Goal: Find specific page/section: Find specific page/section

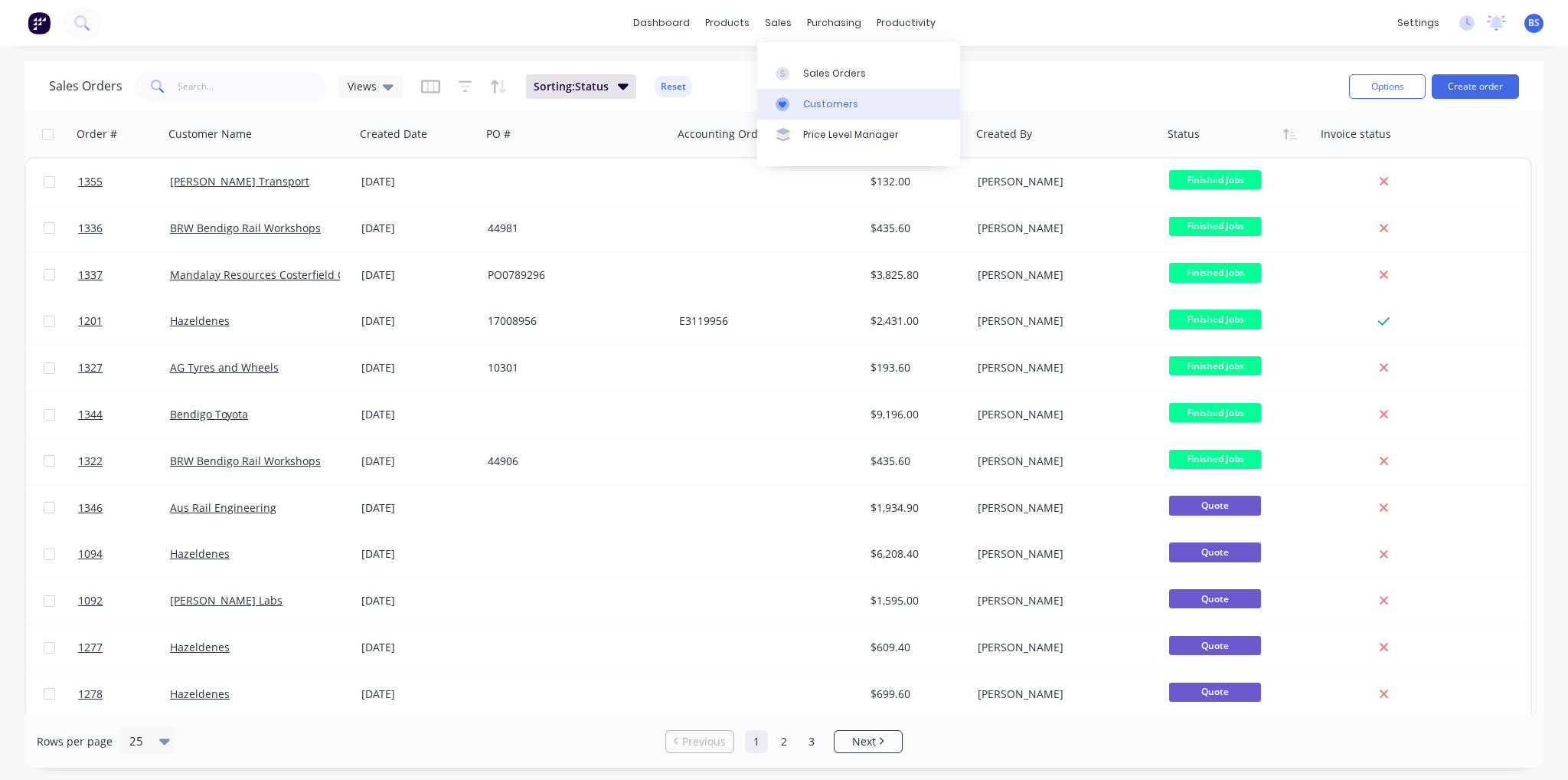
click at [803, 114] on link "Customers" at bounding box center [858, 104] width 203 height 31
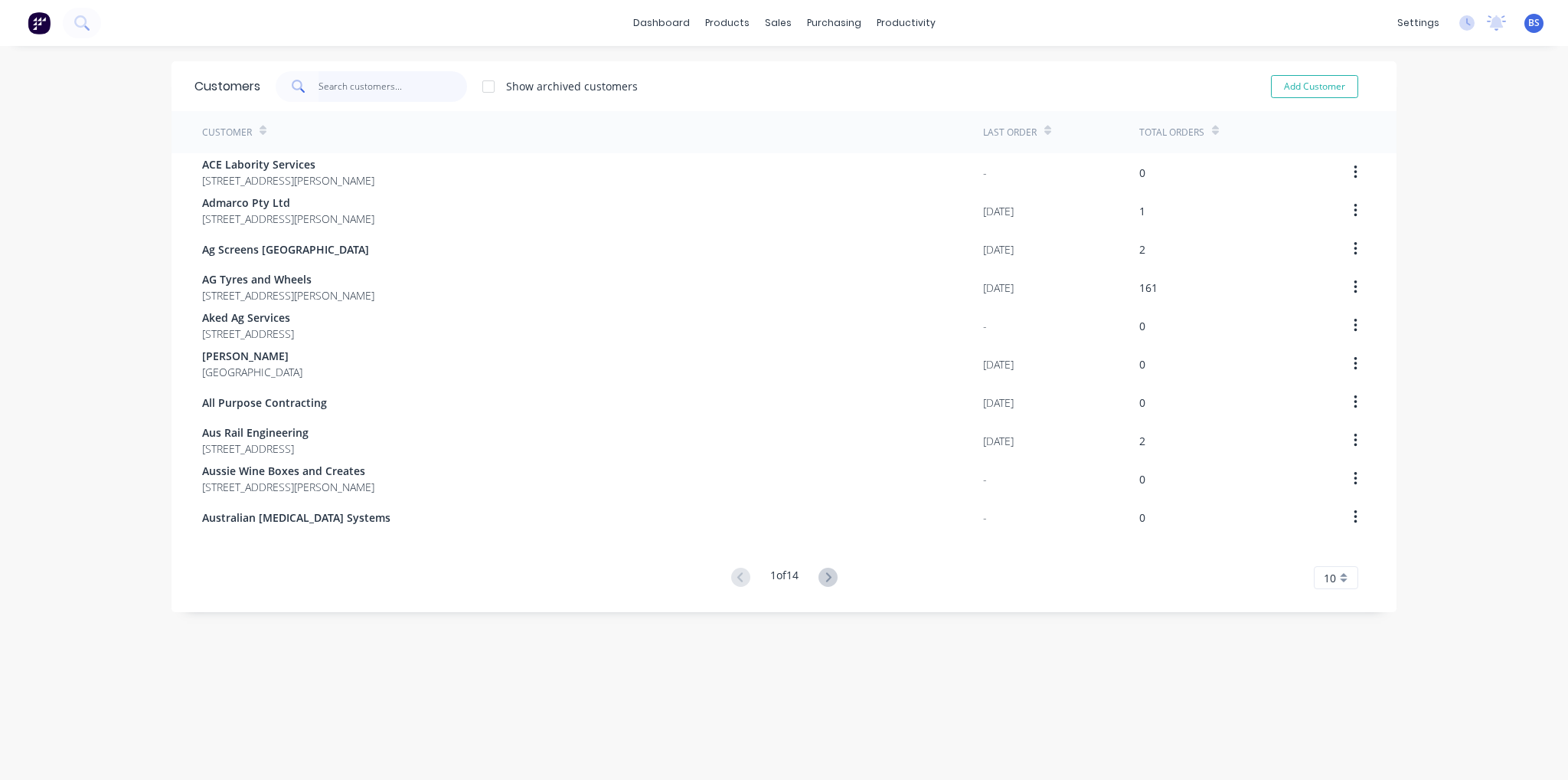
click at [403, 86] on input "text" at bounding box center [393, 86] width 149 height 31
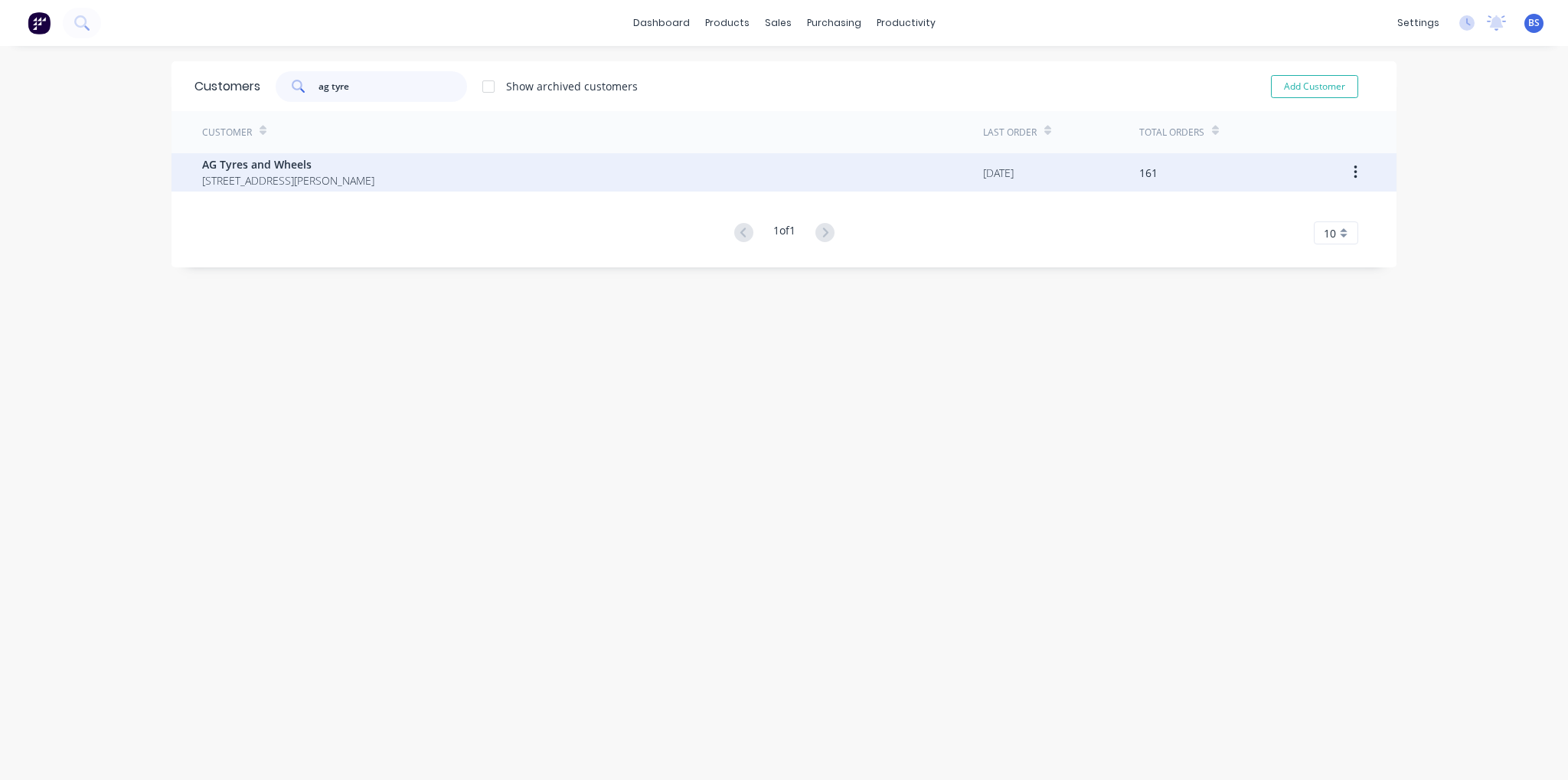
type input "ag tyre"
click at [306, 164] on span "AG Tyres and Wheels" at bounding box center [288, 164] width 172 height 16
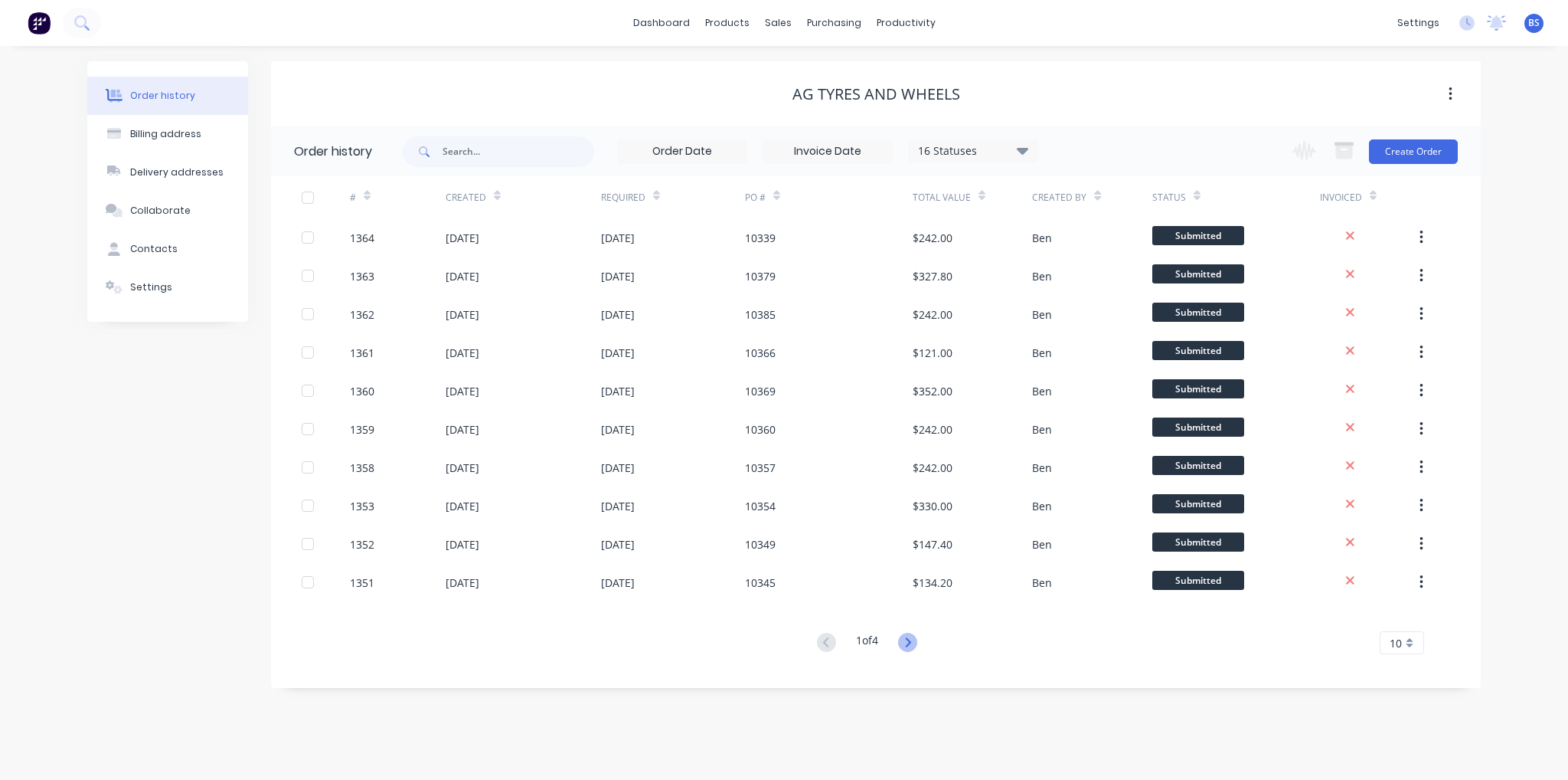
click at [912, 651] on icon at bounding box center [907, 642] width 19 height 19
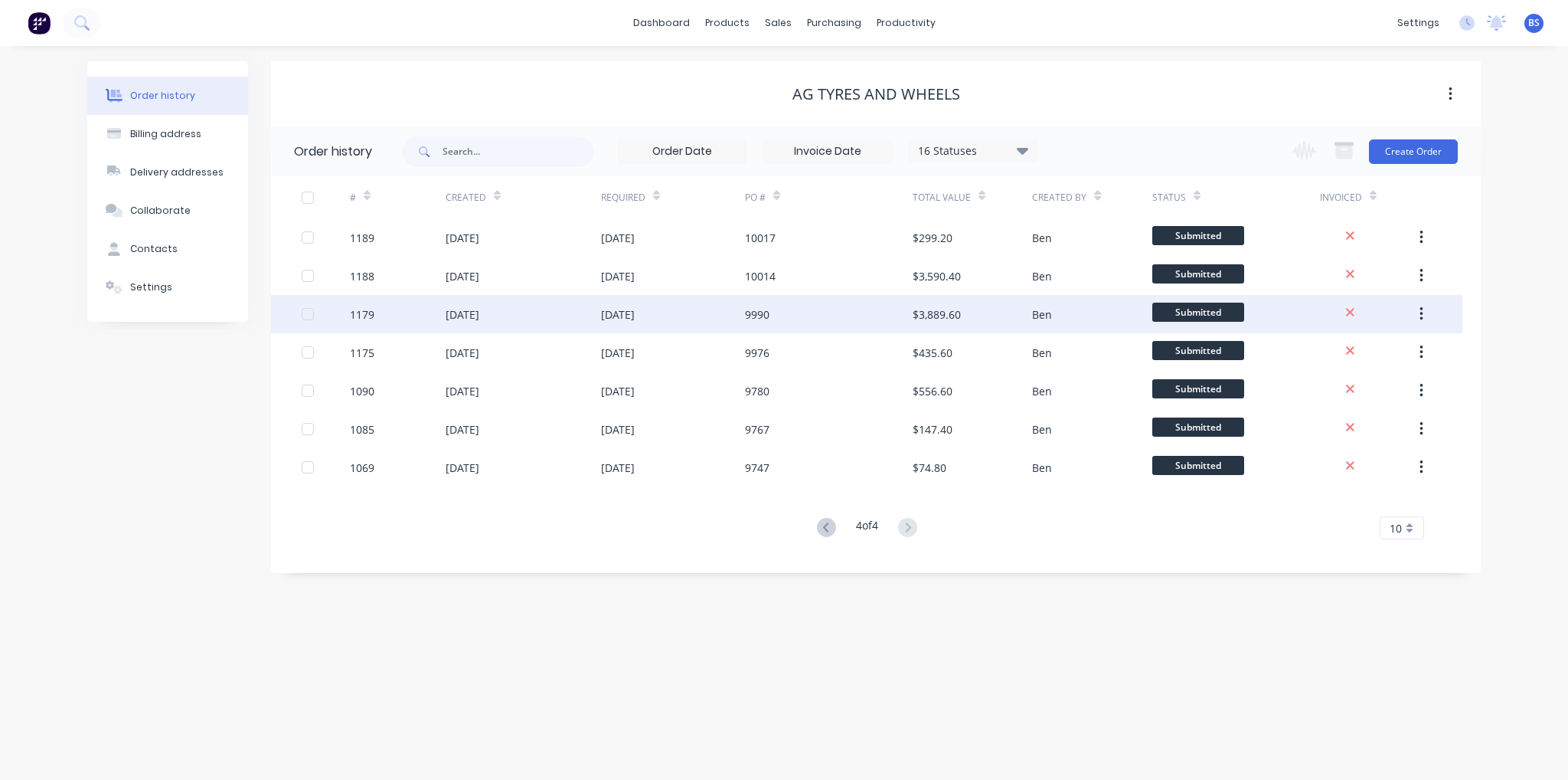
click at [720, 320] on div "[DATE]" at bounding box center [673, 314] width 144 height 39
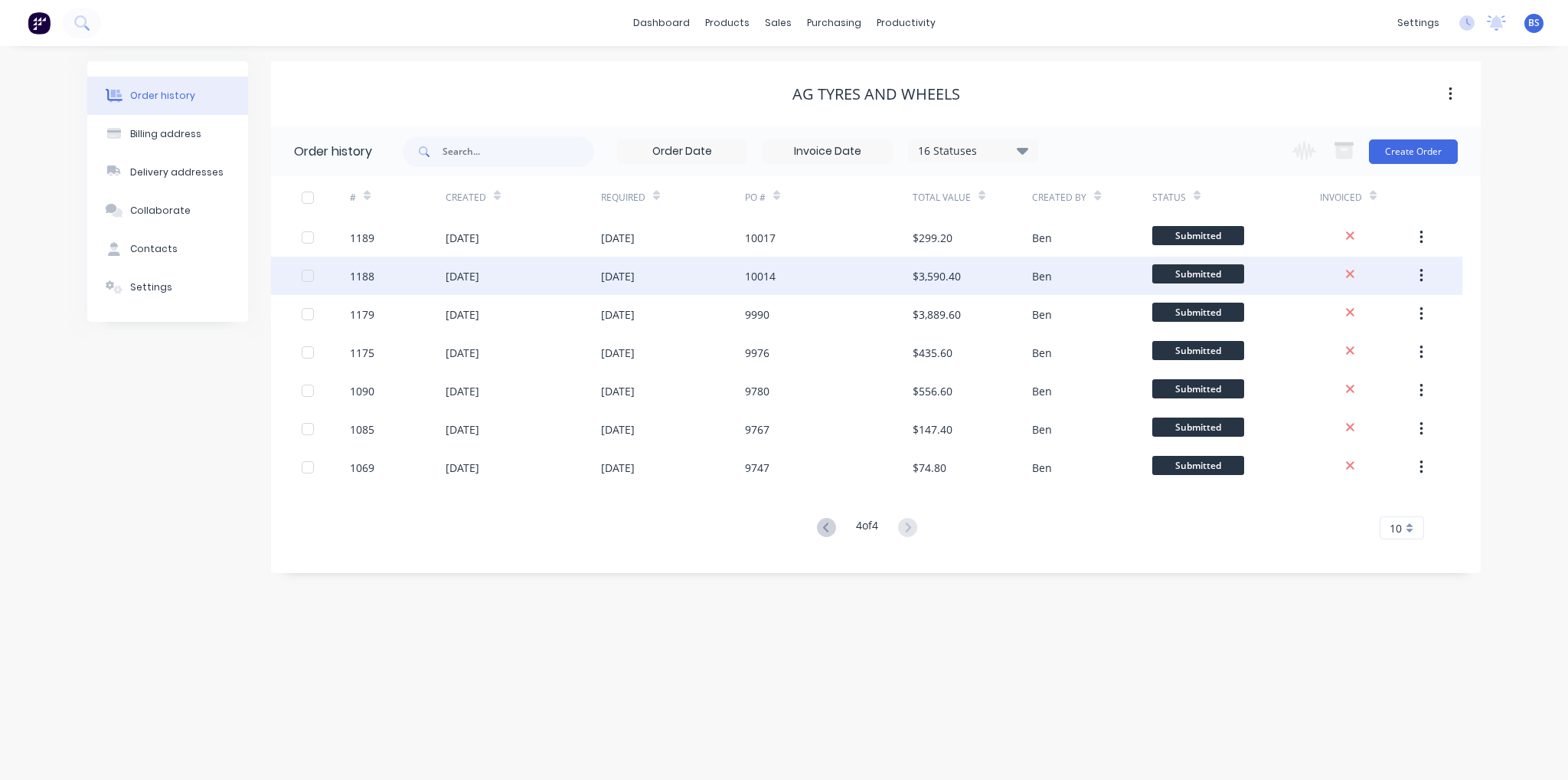
click at [823, 276] on div "10014" at bounding box center [828, 276] width 168 height 39
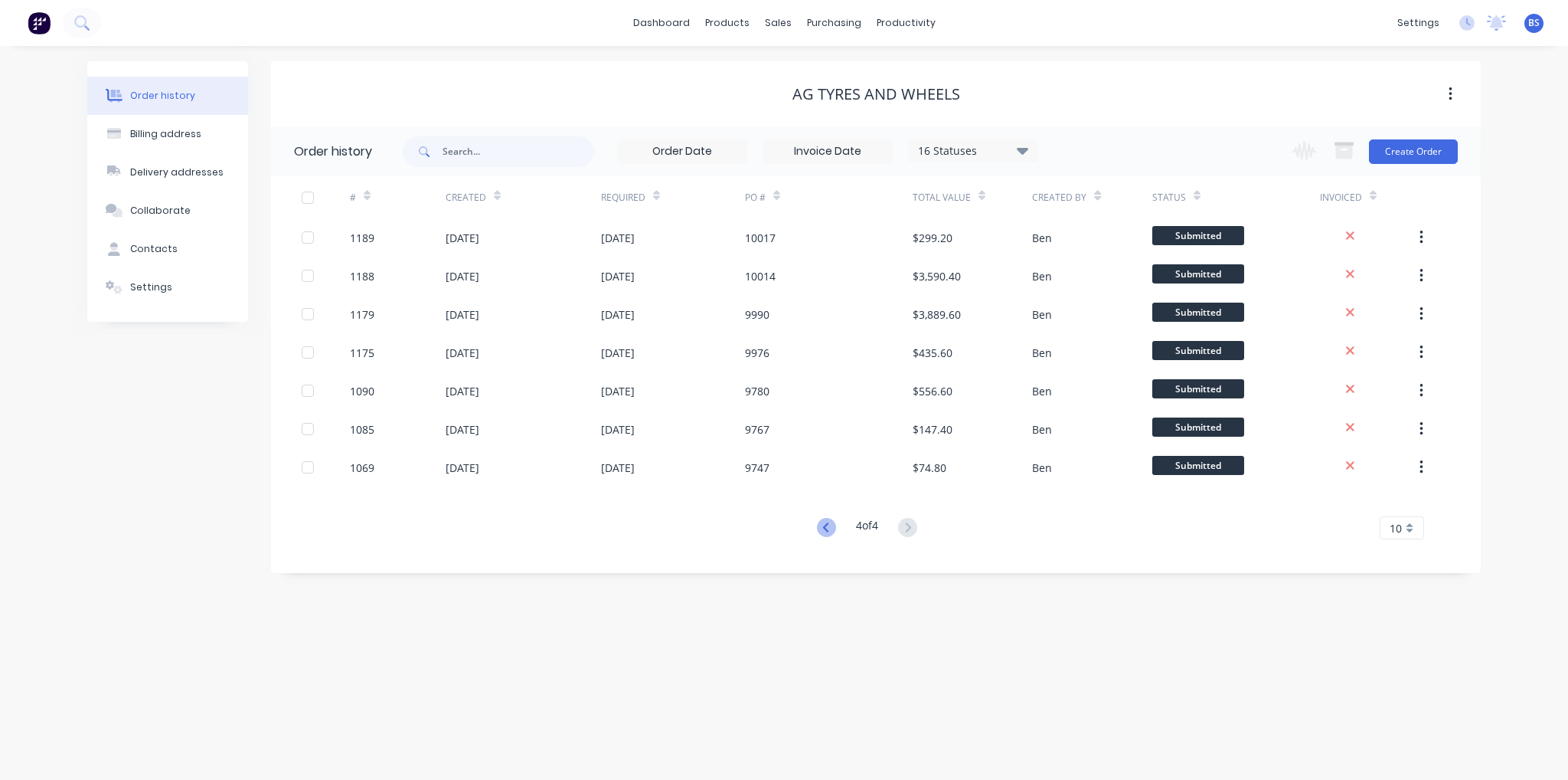
click at [817, 530] on icon at bounding box center [826, 527] width 19 height 19
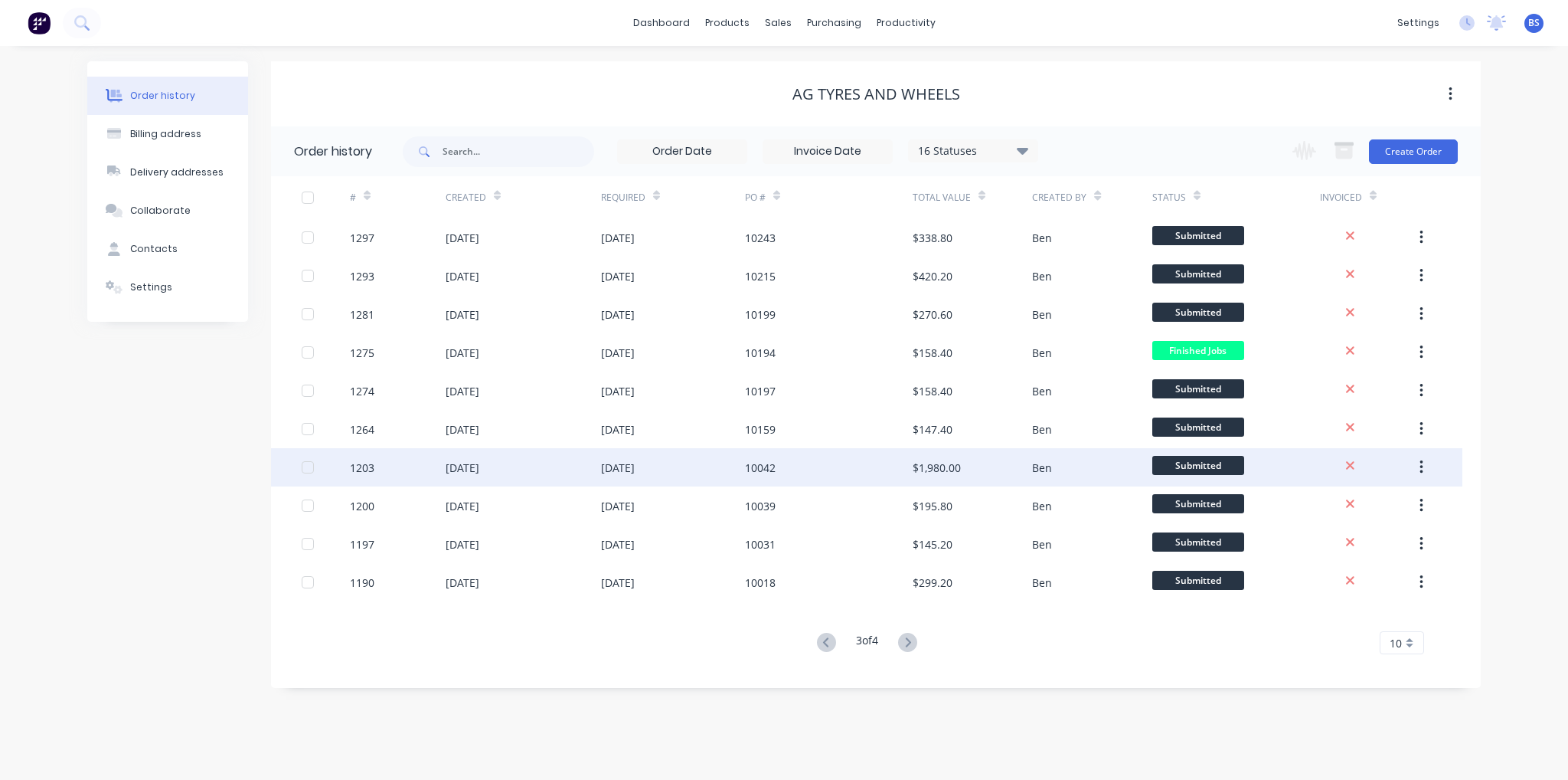
click at [764, 473] on div "10042" at bounding box center [760, 468] width 30 height 16
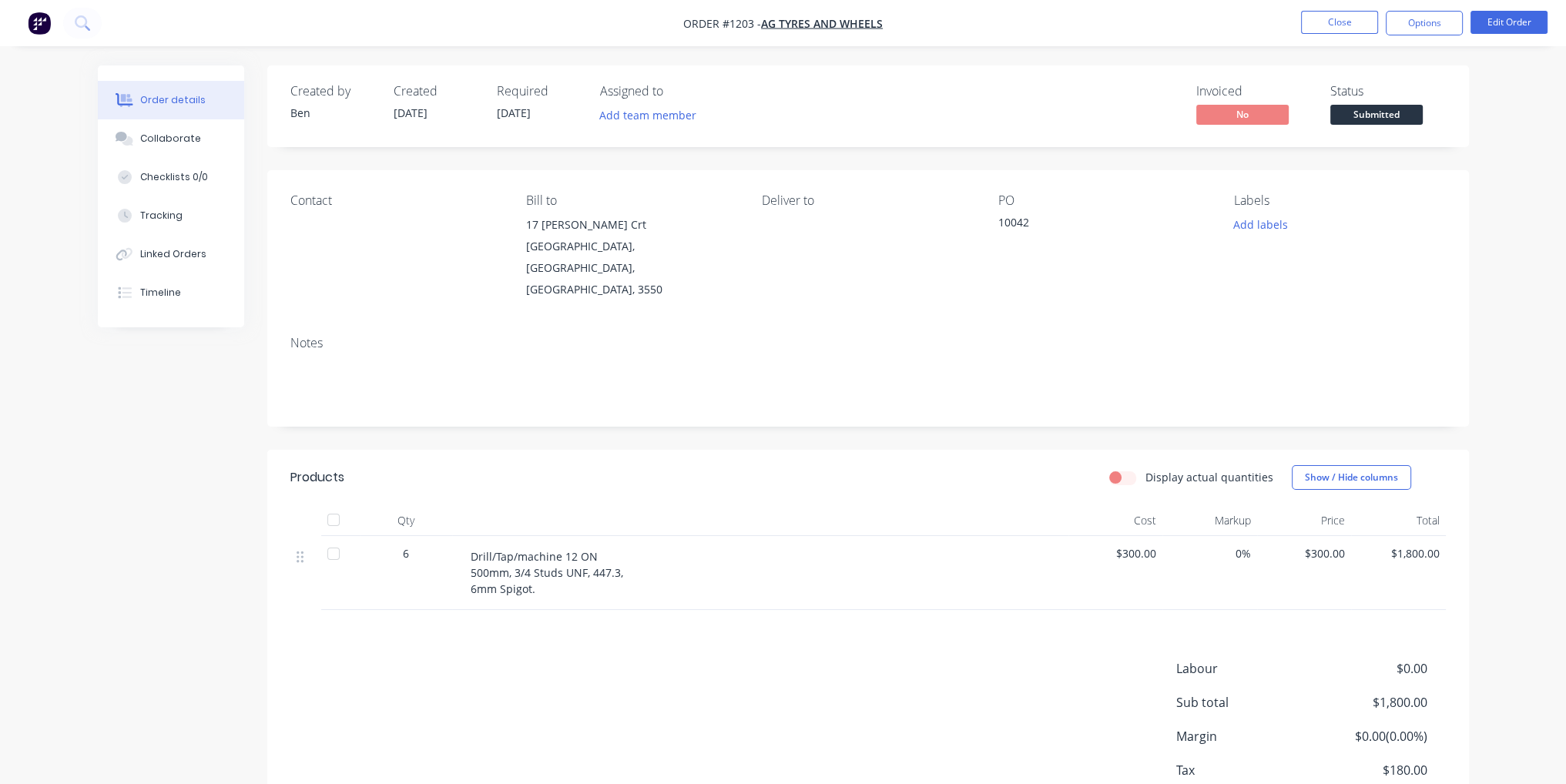
click at [618, 105] on button "Add team member" at bounding box center [647, 115] width 113 height 21
